Goal: Information Seeking & Learning: Compare options

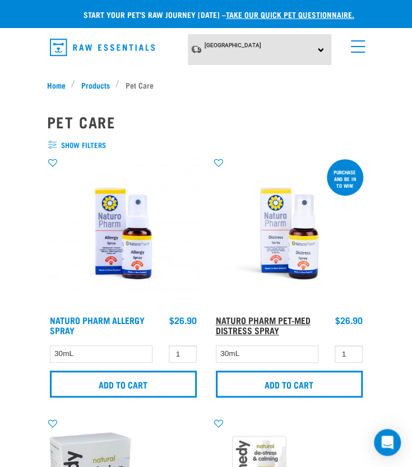
click at [246, 319] on link "Naturo Pharm Pet-Med Distress Spray" at bounding box center [263, 324] width 95 height 15
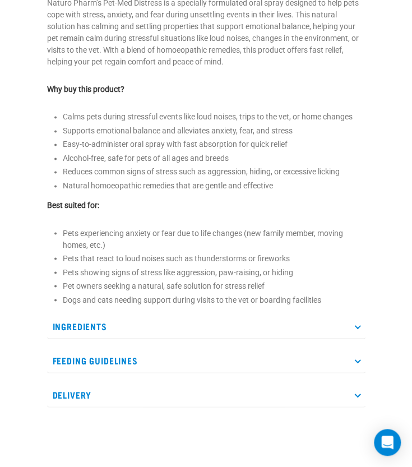
scroll to position [392, 0]
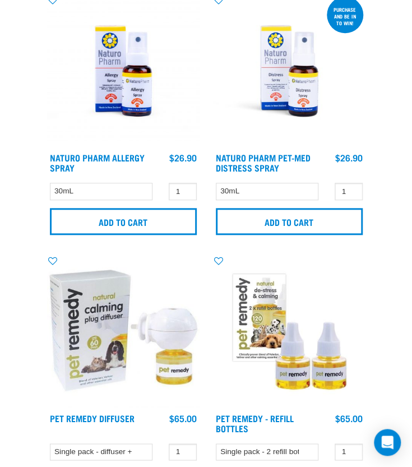
scroll to position [168, 0]
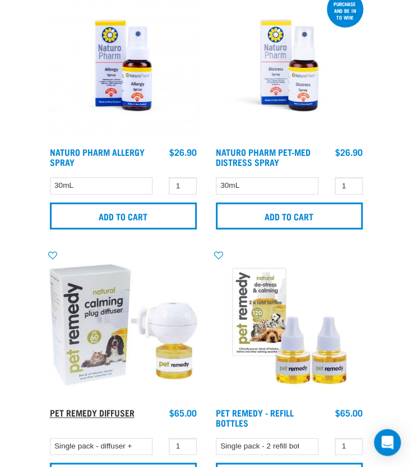
click at [68, 413] on link "Pet Remedy Diffuser" at bounding box center [92, 411] width 85 height 5
